Goal: Information Seeking & Learning: Check status

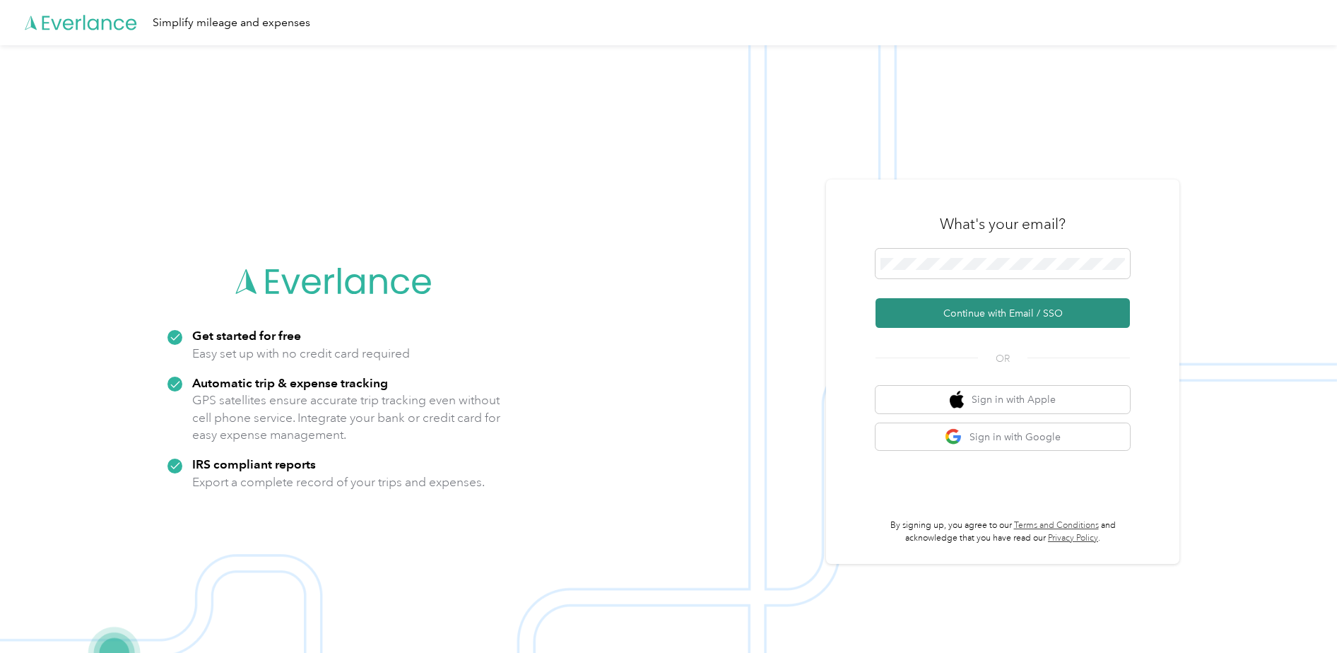
click at [977, 311] on button "Continue with Email / SSO" at bounding box center [1003, 313] width 254 height 30
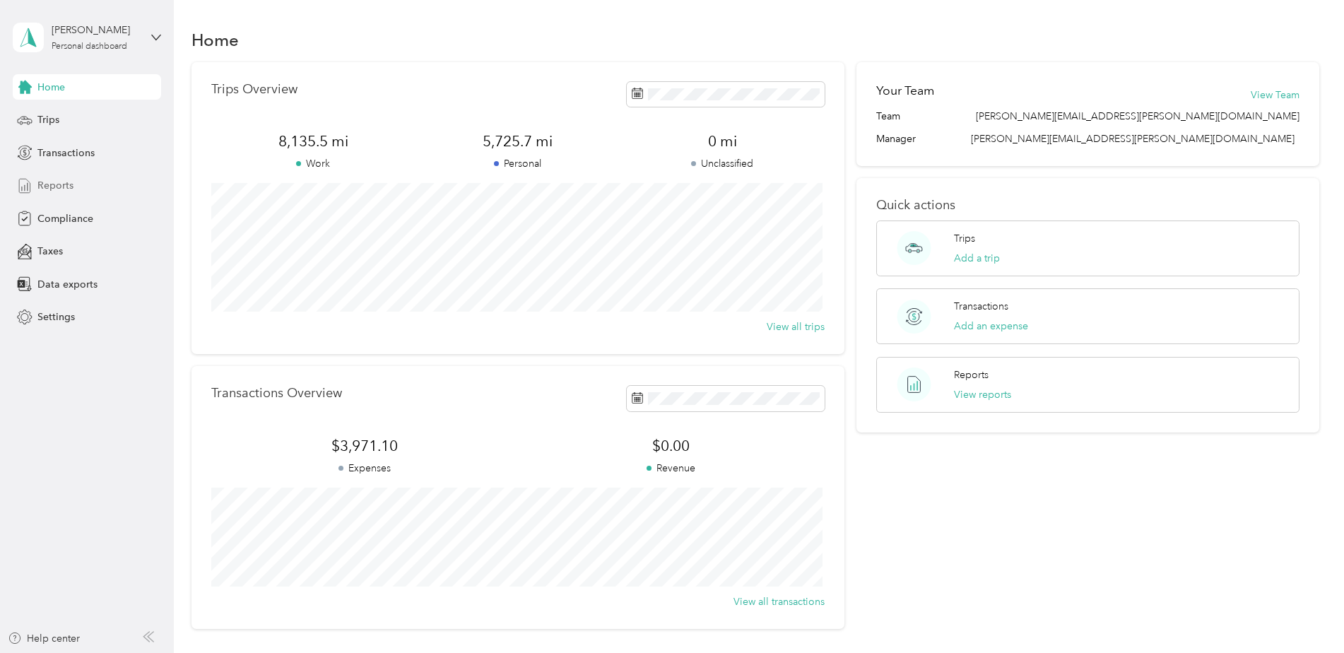
click at [53, 182] on span "Reports" at bounding box center [55, 185] width 36 height 15
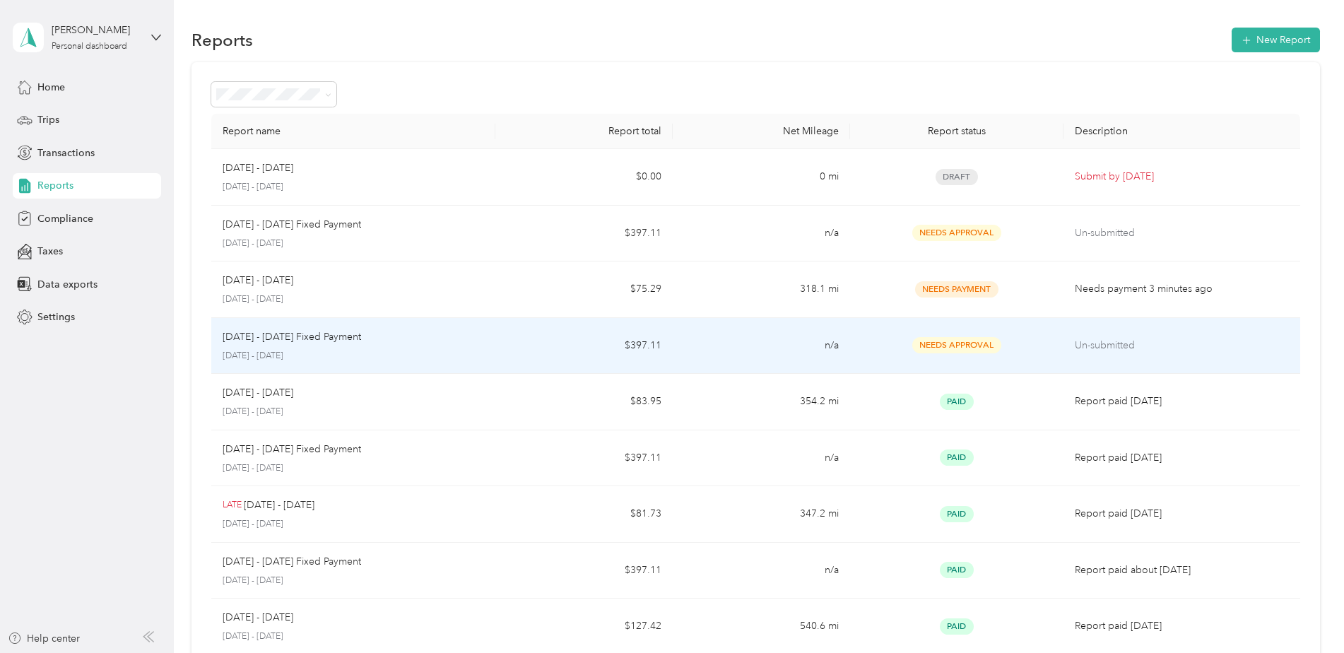
click at [343, 334] on p "[DATE] - [DATE] Fixed Payment" at bounding box center [292, 337] width 139 height 16
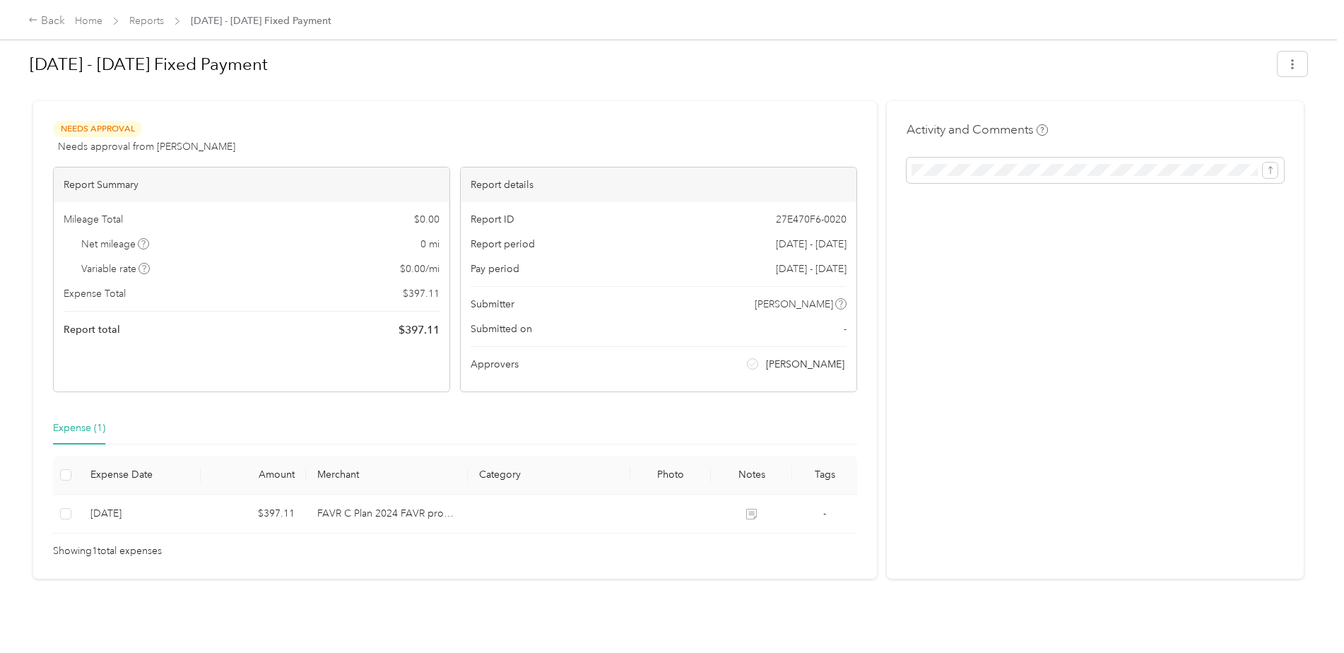
scroll to position [18, 0]
